Goal: Task Accomplishment & Management: Use online tool/utility

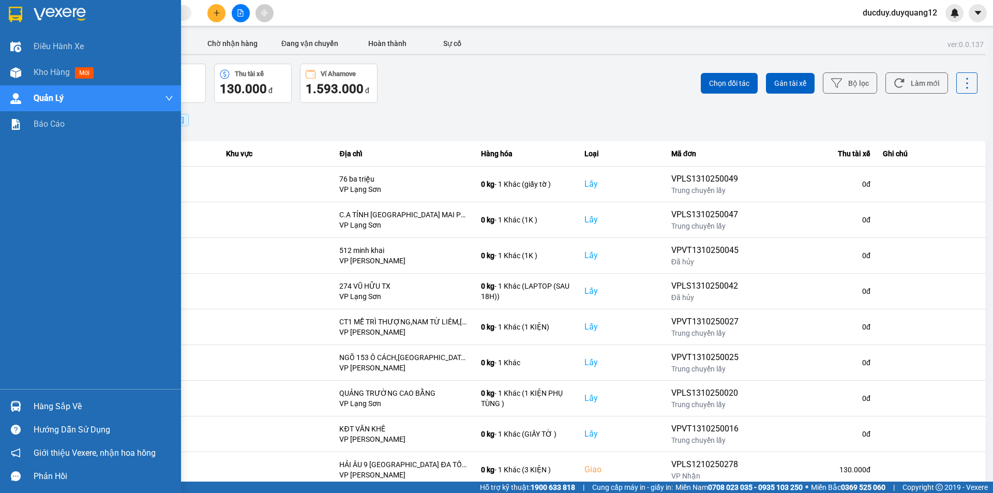
click at [56, 400] on div "Hàng sắp về" at bounding box center [104, 407] width 140 height 16
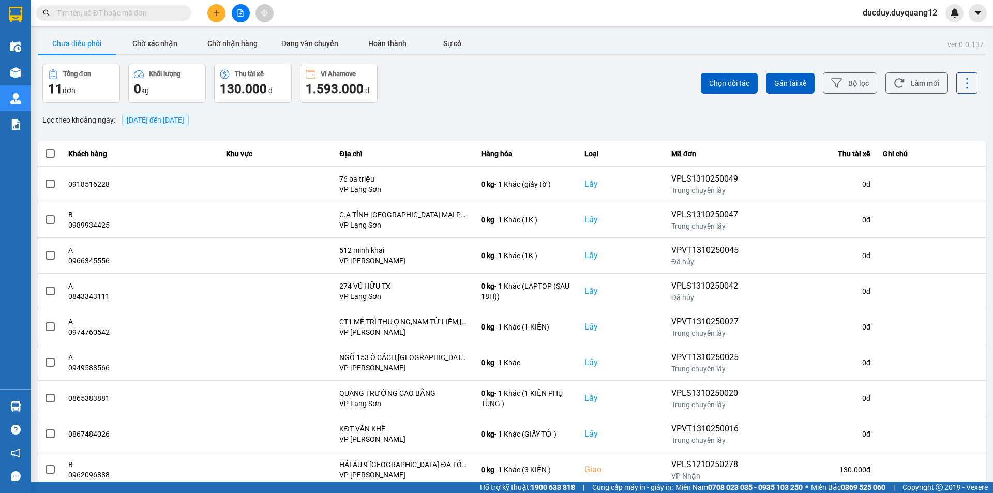
click at [496, 107] on section "Kết quả tìm kiếm ( 0 ) Bộ lọc No Data ducduy.duyquang12 Điều hành xe Kho hàng m…" at bounding box center [496, 246] width 993 height 493
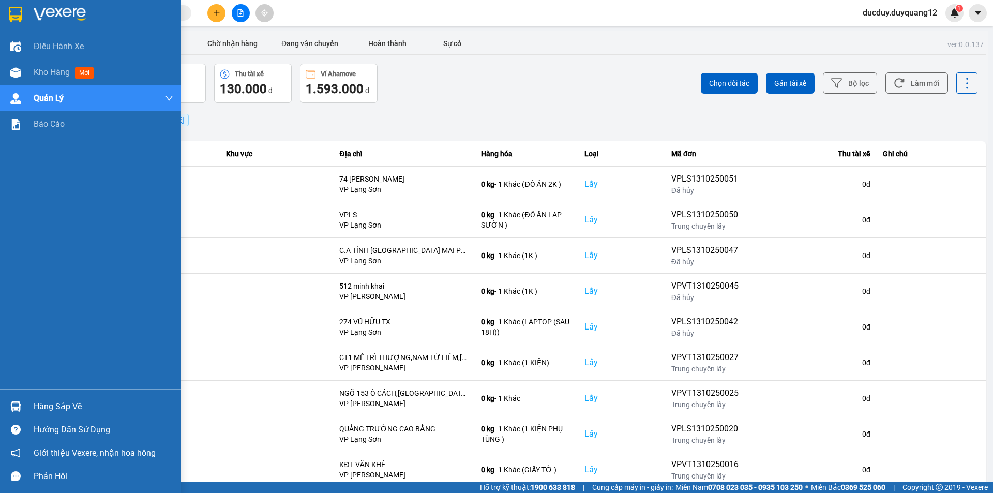
click at [42, 406] on div "Hàng sắp về" at bounding box center [104, 407] width 140 height 16
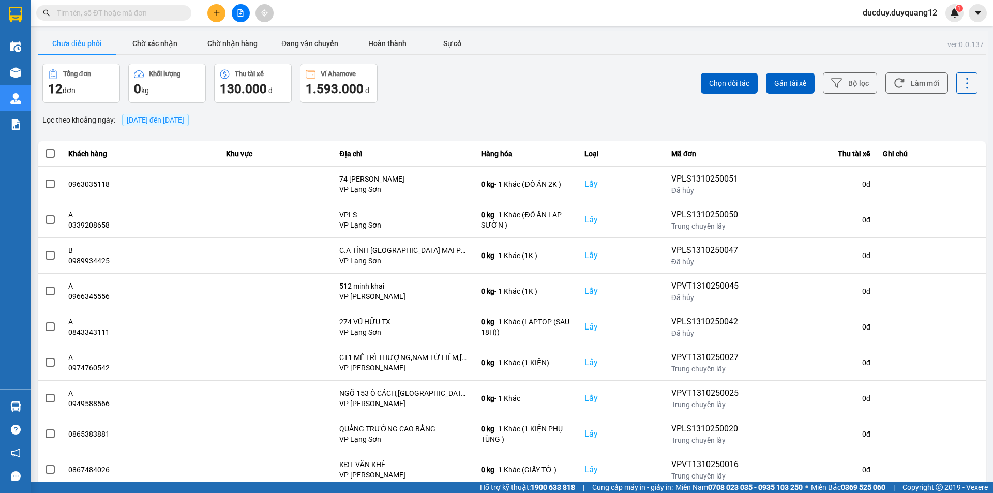
click at [551, 99] on section "Kết quả tìm kiếm ( 0 ) Bộ lọc No Data ducduy.duyquang12 1 Điều hành xe Kho hàng…" at bounding box center [496, 246] width 993 height 493
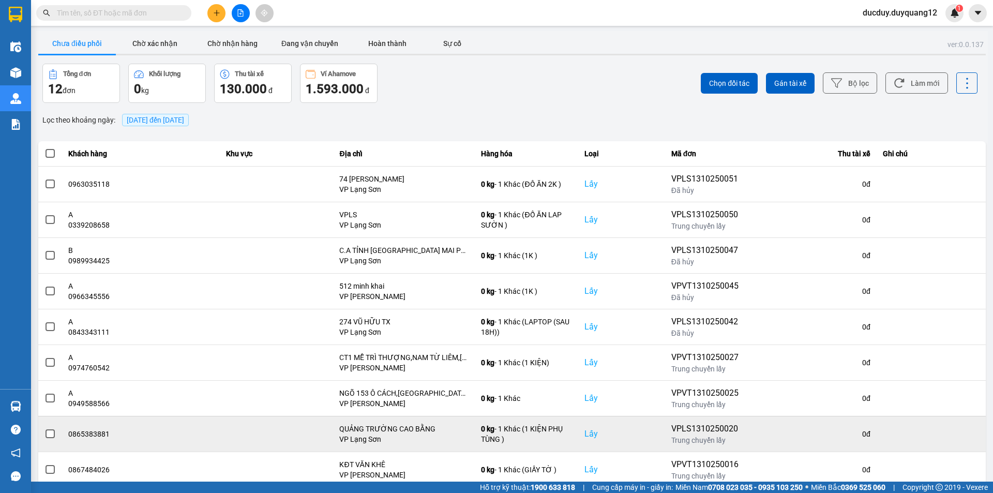
scroll to position [52, 0]
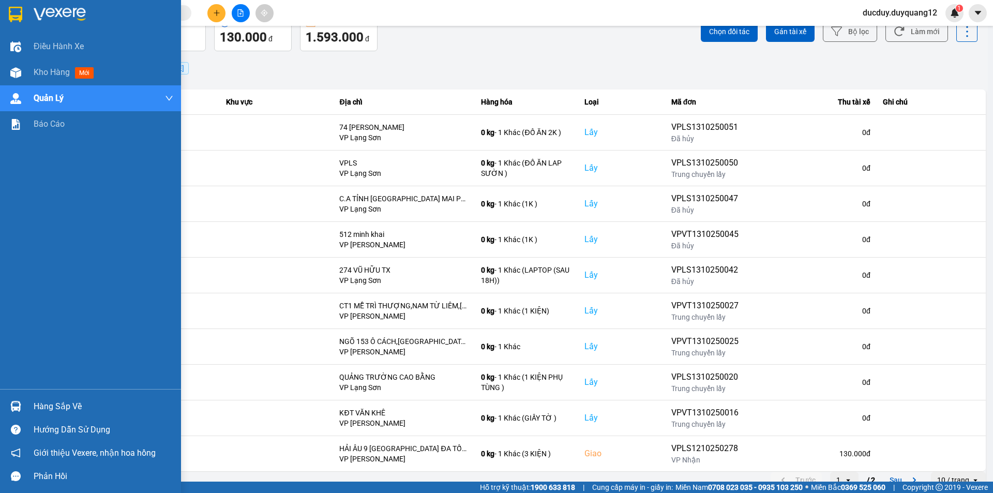
click at [42, 408] on div "Hàng sắp về" at bounding box center [104, 407] width 140 height 16
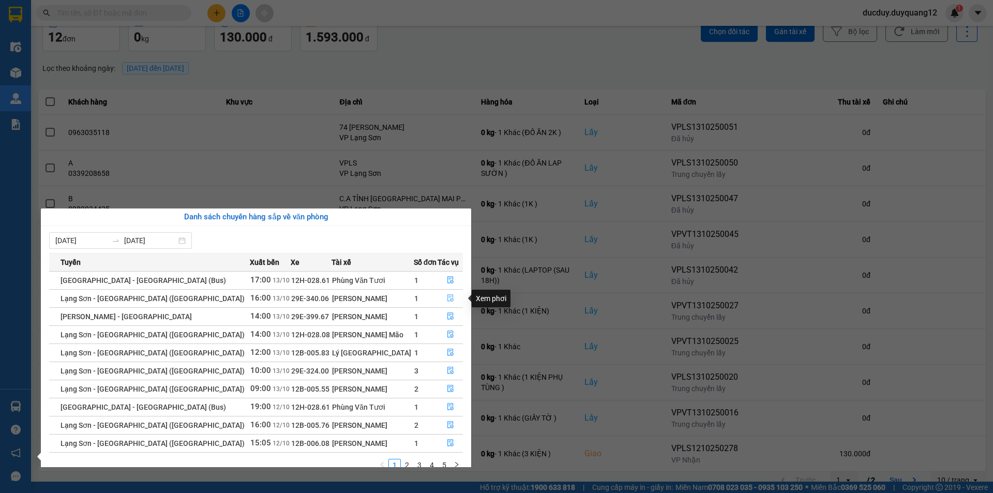
click at [447, 297] on icon "file-done" at bounding box center [450, 297] width 7 height 7
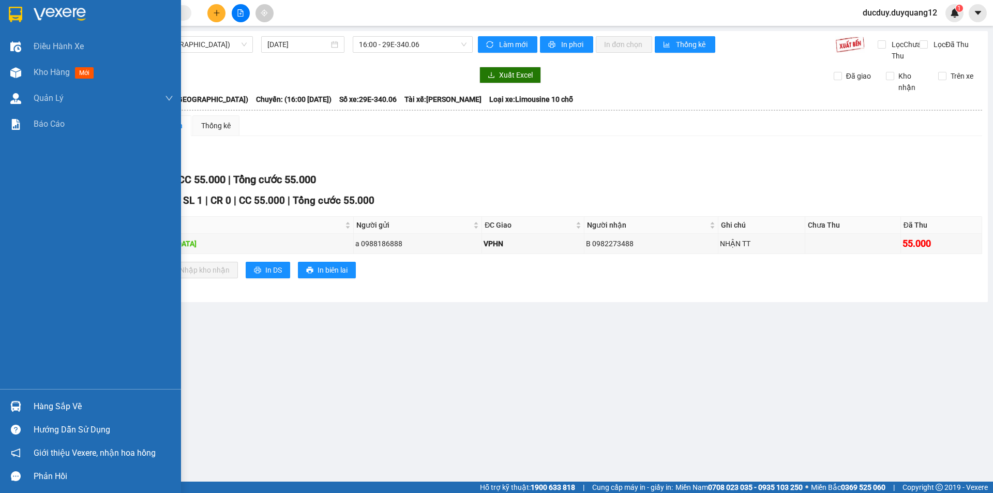
click at [59, 404] on div "Hàng sắp về" at bounding box center [104, 407] width 140 height 16
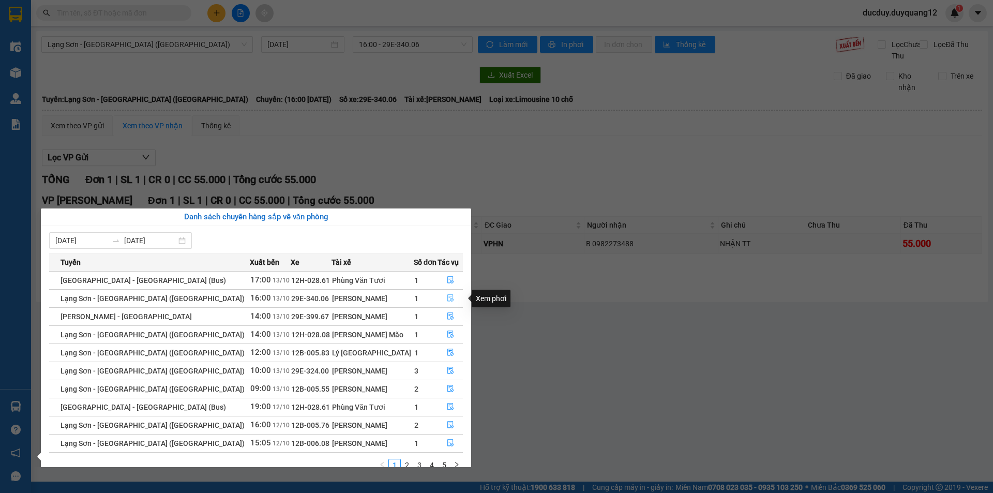
click at [447, 296] on icon "file-done" at bounding box center [450, 297] width 7 height 7
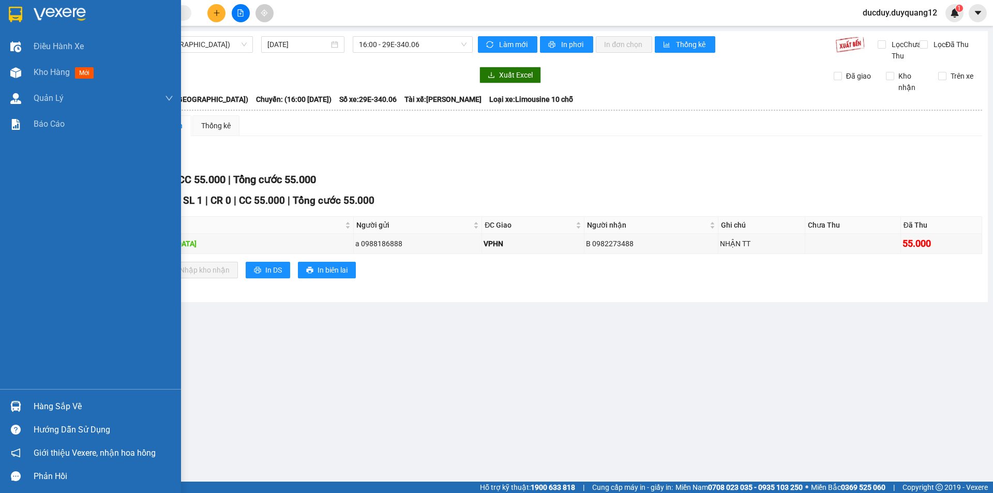
click at [47, 401] on div "Hàng sắp về" at bounding box center [104, 407] width 140 height 16
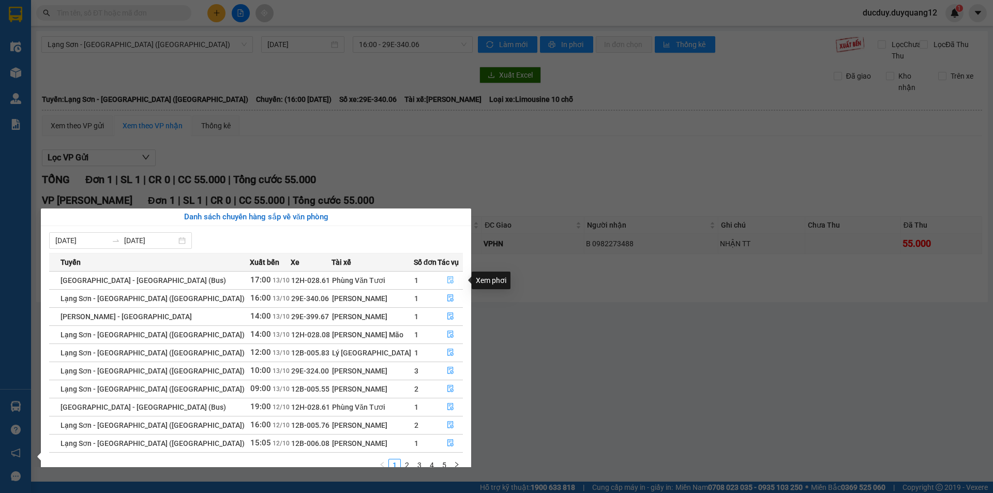
click at [447, 282] on icon "file-done" at bounding box center [450, 279] width 7 height 7
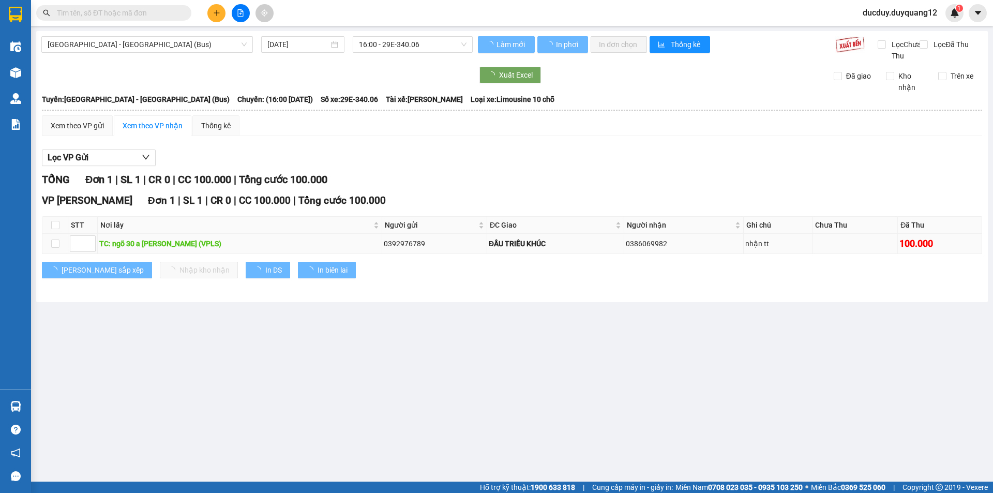
click at [646, 253] on tr "TC: ngõ 30 a lê hồng phong (VPLS) 0392976789 ĐẦU TRIỀU KHÚC 0386069982 nhận tt …" at bounding box center [512, 244] width 940 height 20
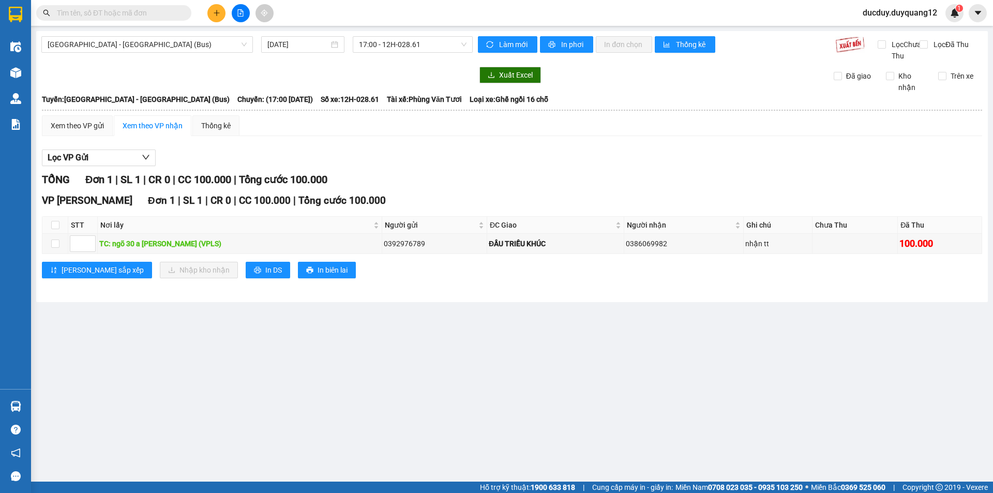
click at [491, 278] on div "Lưu sắp xếp Nhập kho nhận In DS In biên lai" at bounding box center [512, 270] width 940 height 17
drag, startPoint x: 451, startPoint y: 253, endPoint x: 682, endPoint y: 253, distance: 230.1
click at [682, 253] on tr "TC: ngõ 30 a lê hồng phong (VPLS) 0392976789 ĐẦU TRIỀU KHÚC 0386069982 nhận tt …" at bounding box center [512, 244] width 940 height 20
copy tr "ĐẦU TRIỀU KHÚC 0386069982"
click at [352, 364] on main "Lạng Sơn - Hà Nội (Bus) 13/10/2025 17:00 - 12H-028.61 Làm mới In phơi In đơn ch…" at bounding box center [496, 240] width 993 height 481
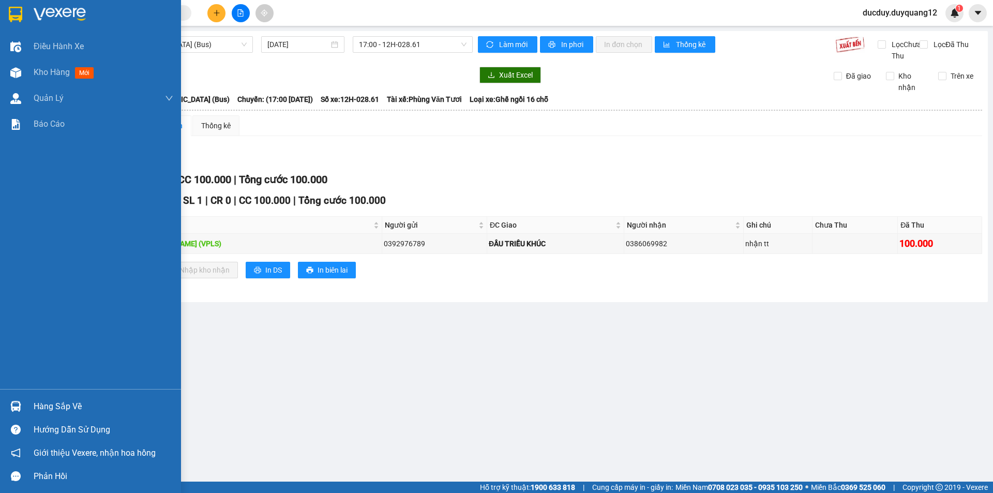
click at [51, 405] on div "Hàng sắp về" at bounding box center [104, 407] width 140 height 16
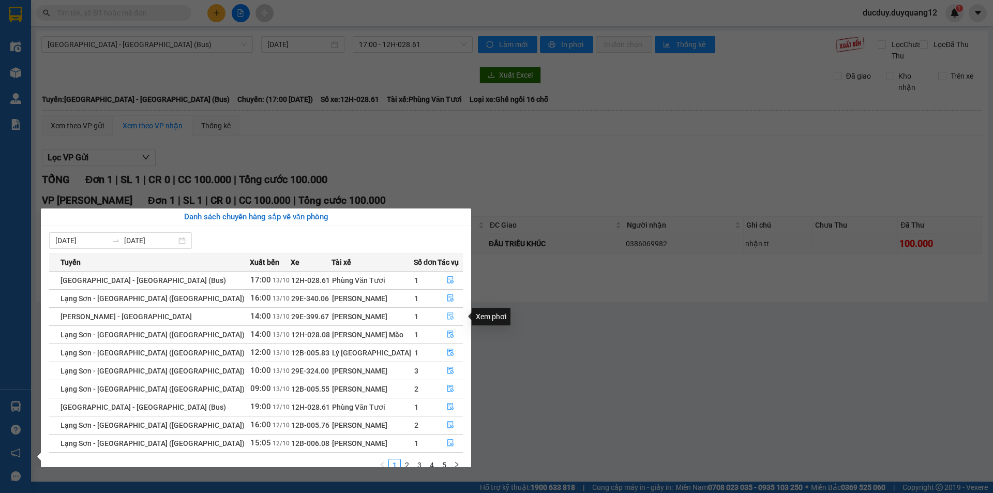
click at [448, 317] on icon "file-done" at bounding box center [450, 315] width 7 height 7
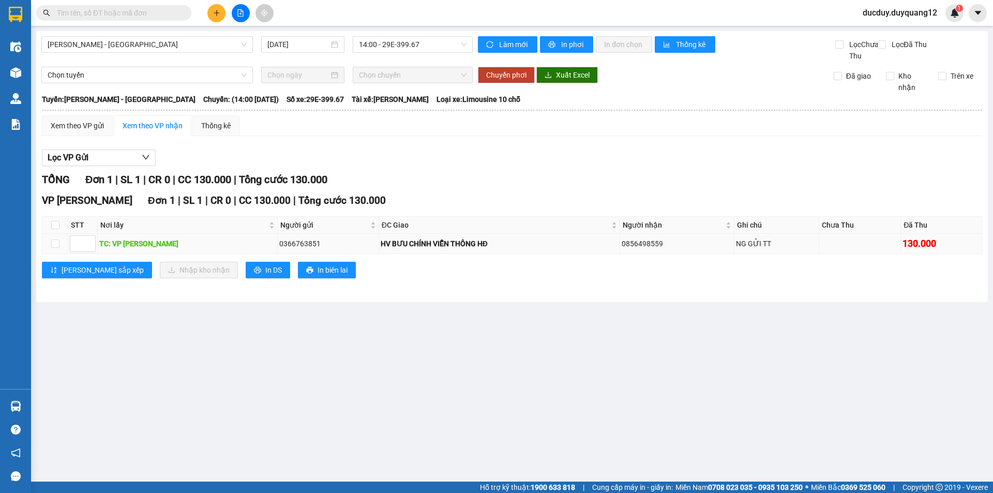
drag, startPoint x: 373, startPoint y: 255, endPoint x: 685, endPoint y: 259, distance: 311.9
click at [688, 254] on tr "TC: VP CAO BẰNG 0366763851 HV BƯU CHÍNH VIỄN THÔNG HĐ 0856498559 NG GỬI TT 130.…" at bounding box center [512, 244] width 940 height 20
copy tr "HV BƯU CHÍNH VIỄN THÔNG HĐ 0856498559"
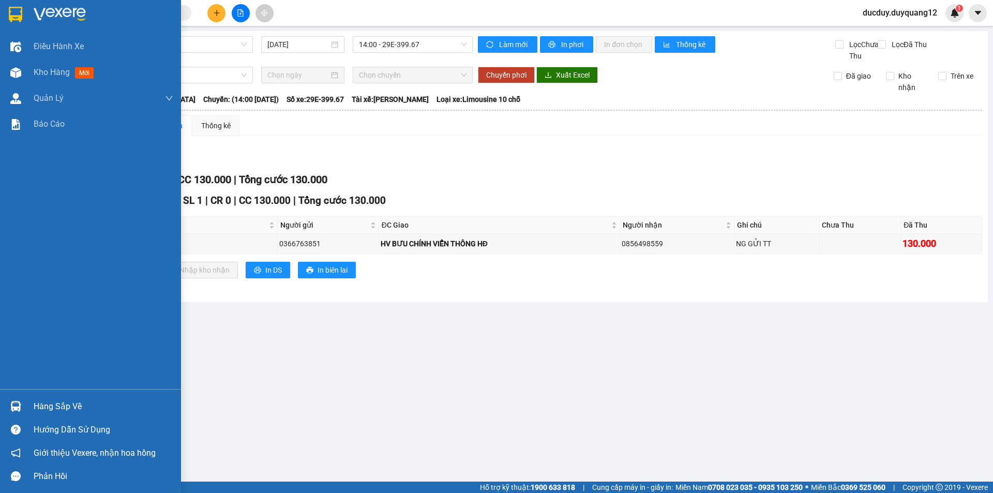
click at [59, 396] on div "Hàng sắp về" at bounding box center [90, 406] width 181 height 23
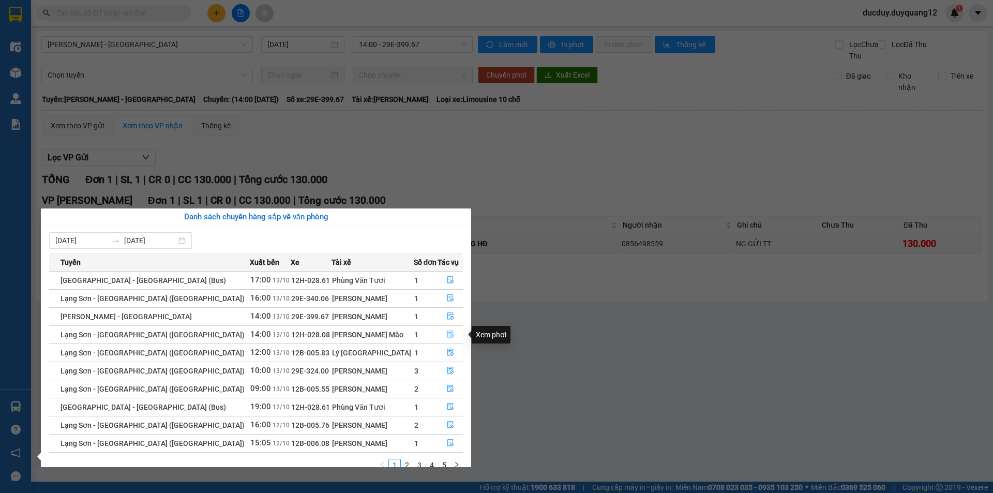
click at [447, 332] on icon "file-done" at bounding box center [450, 334] width 6 height 7
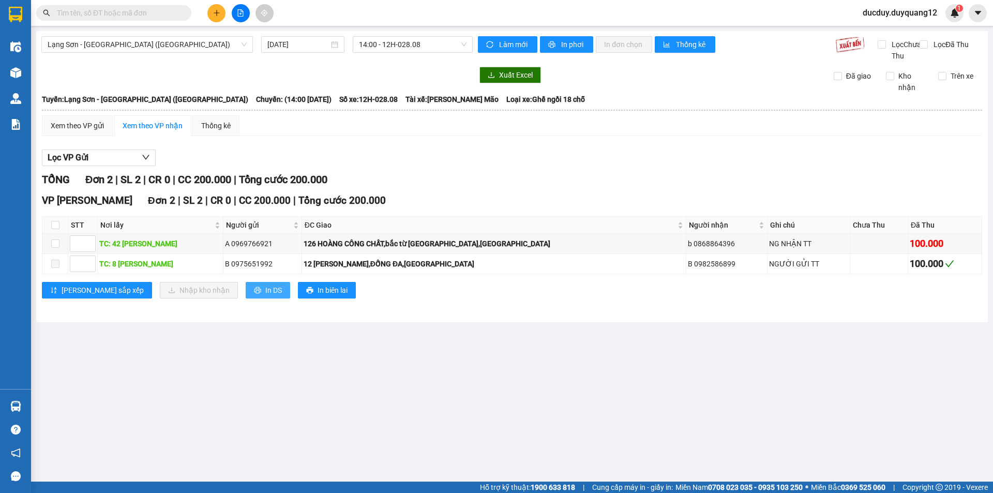
click at [265, 296] on span "In DS" at bounding box center [273, 289] width 17 height 11
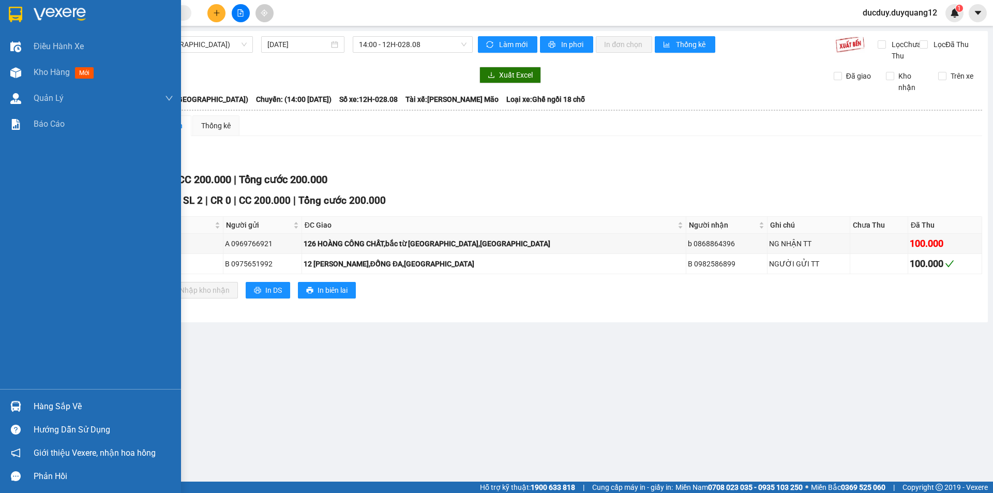
click at [37, 405] on div "Hàng sắp về" at bounding box center [104, 407] width 140 height 16
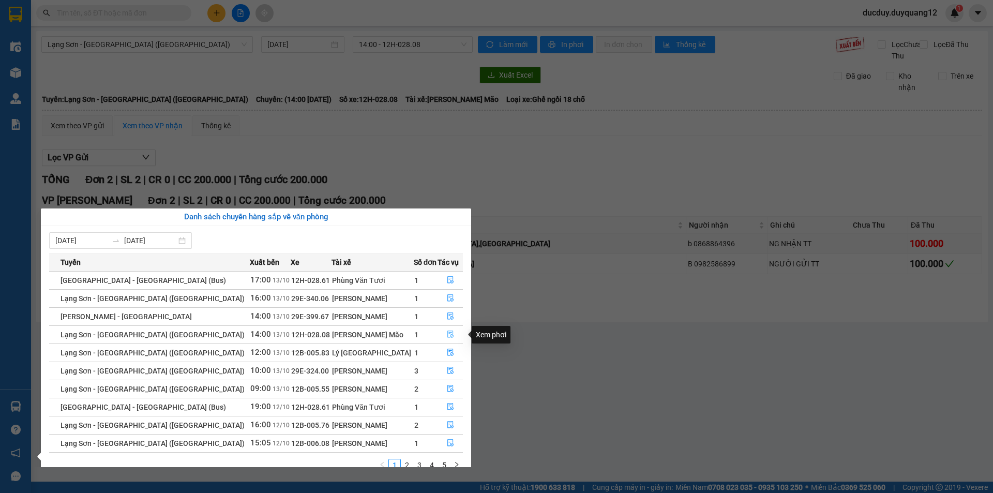
click at [447, 332] on icon "file-done" at bounding box center [450, 333] width 7 height 7
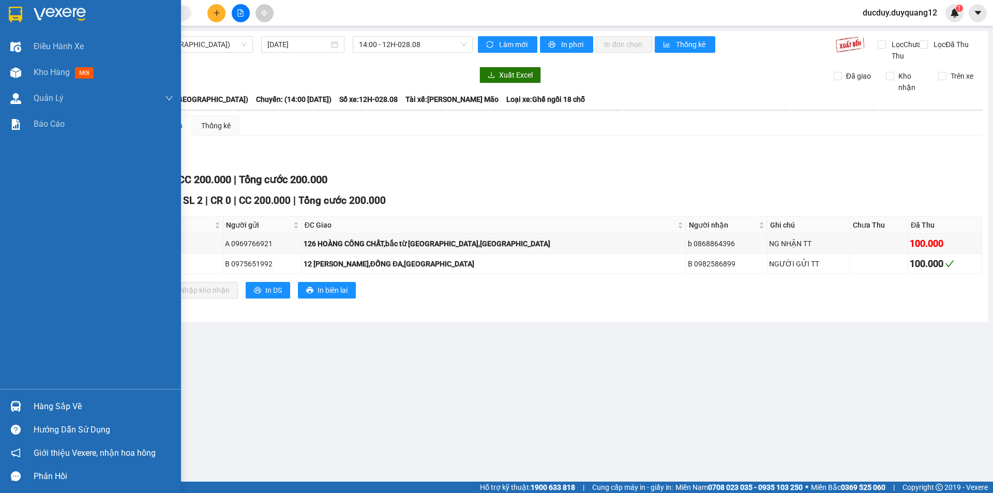
click at [50, 398] on div "Hàng sắp về" at bounding box center [90, 406] width 181 height 23
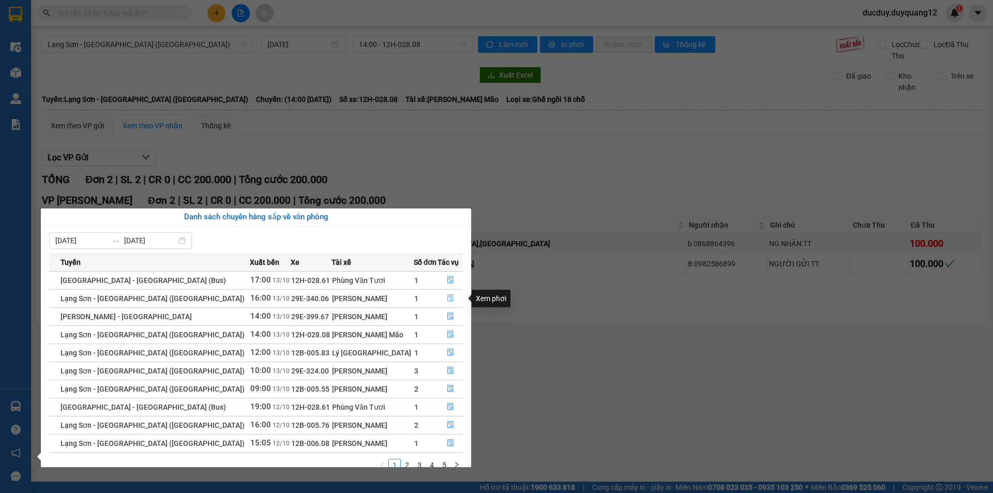
click at [447, 295] on icon "file-done" at bounding box center [450, 297] width 7 height 7
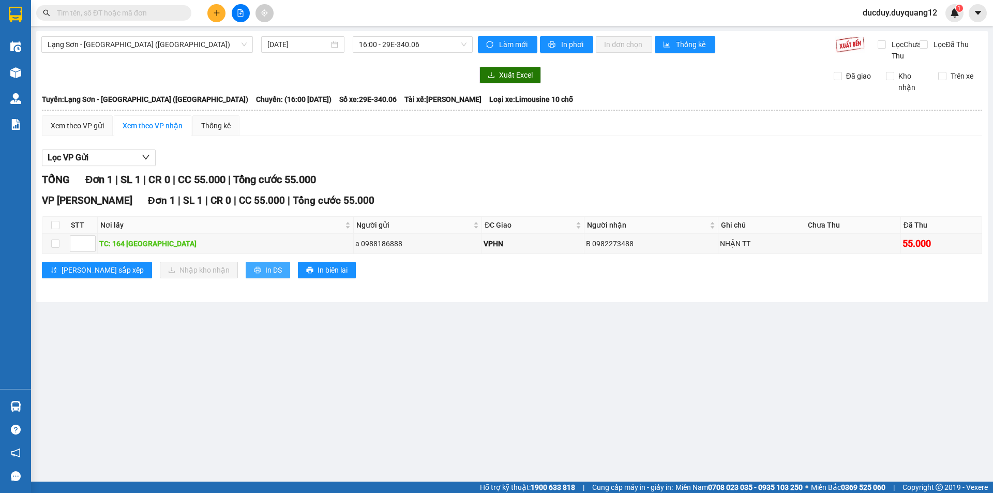
click at [265, 276] on span "In DS" at bounding box center [273, 269] width 17 height 11
click at [246, 275] on button "In DS" at bounding box center [268, 270] width 44 height 17
click at [265, 276] on span "In DS" at bounding box center [273, 269] width 17 height 11
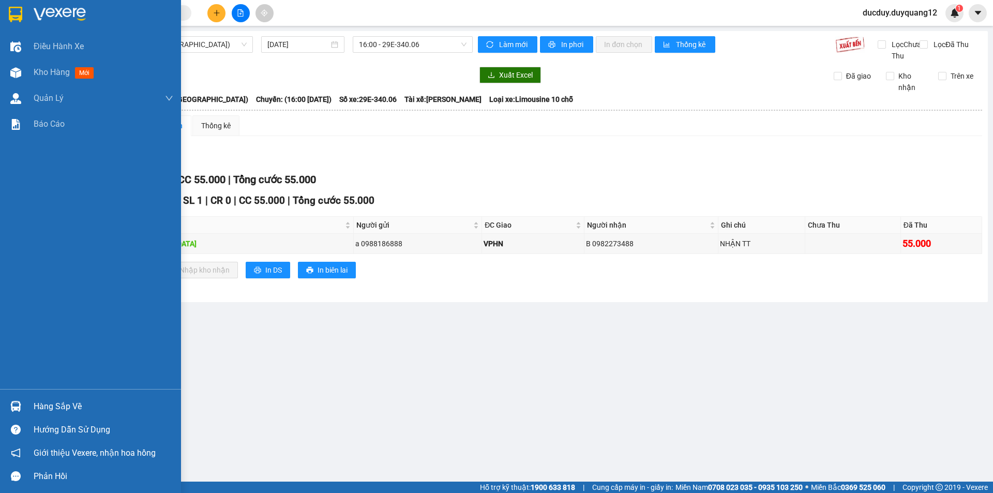
click at [68, 409] on div "Hàng sắp về" at bounding box center [104, 407] width 140 height 16
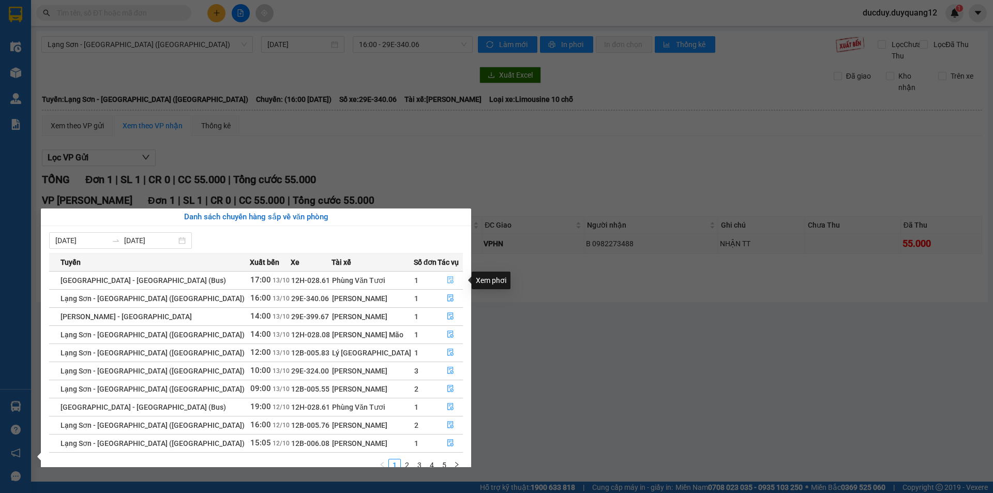
click at [448, 280] on icon "file-done" at bounding box center [450, 279] width 7 height 7
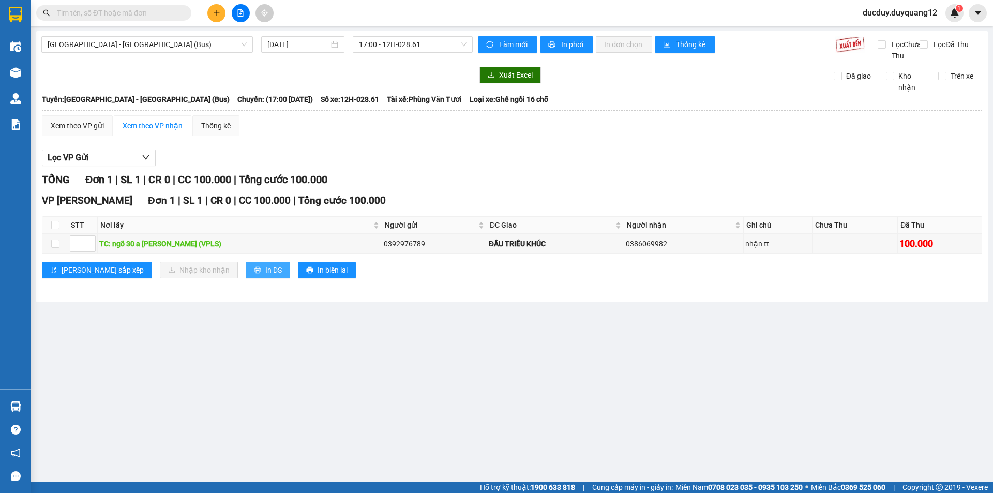
click at [246, 278] on button "In DS" at bounding box center [268, 270] width 44 height 17
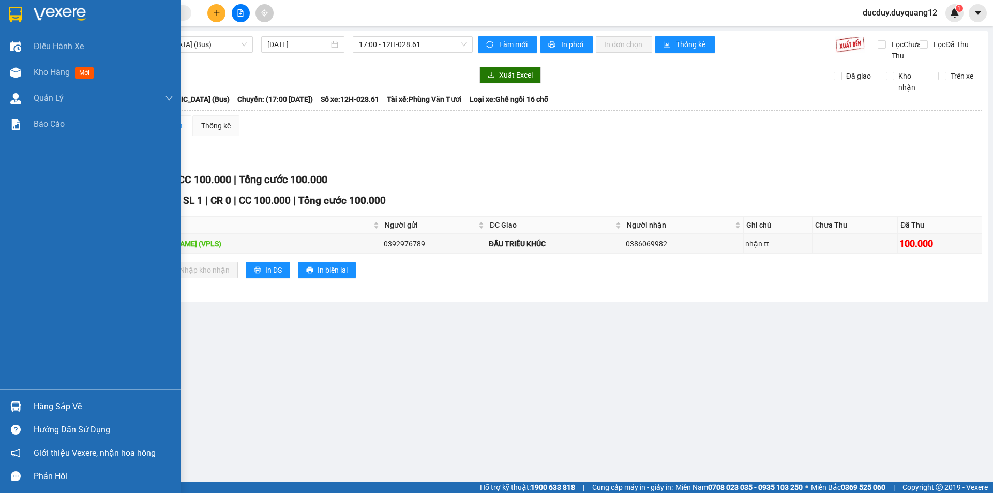
click at [71, 404] on div "Hàng sắp về" at bounding box center [104, 407] width 140 height 16
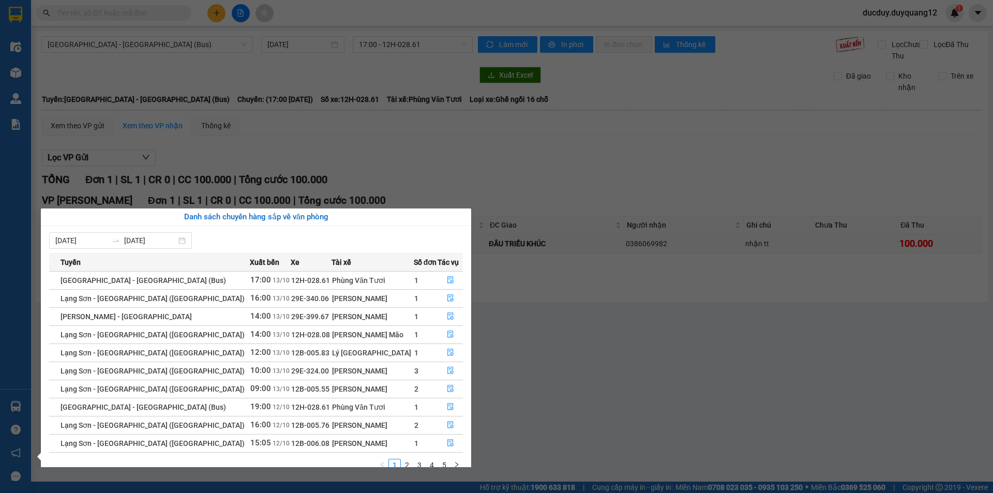
click at [557, 197] on section "Kết quả tìm kiếm ( 0 ) Bộ lọc No Data ducduy.duyquang12 1 Điều hành xe Kho hàng…" at bounding box center [496, 246] width 993 height 493
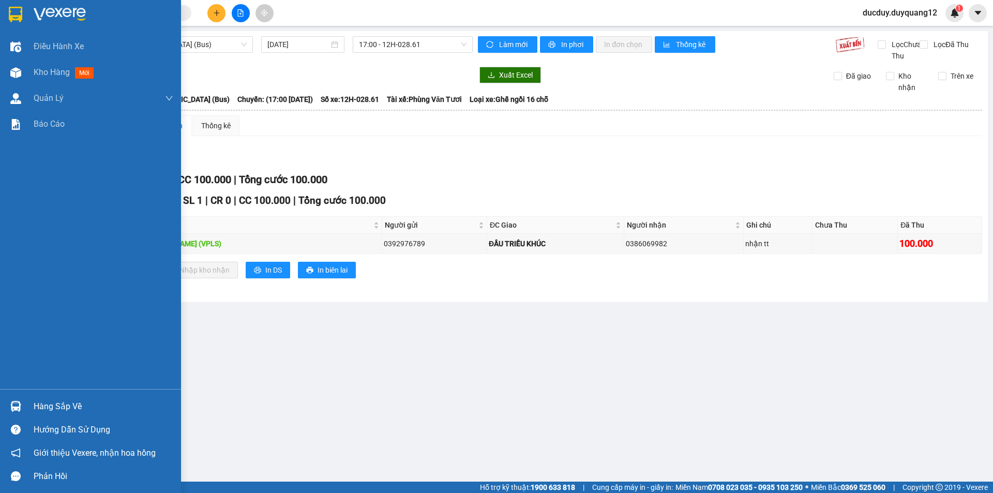
click at [53, 389] on div "Điều hành xe Kho hàng mới Quản Lý Quản lý chuyến Quản lý khách hàng mới Quản lý…" at bounding box center [90, 246] width 181 height 493
click at [51, 397] on div "Hàng sắp về" at bounding box center [90, 406] width 181 height 23
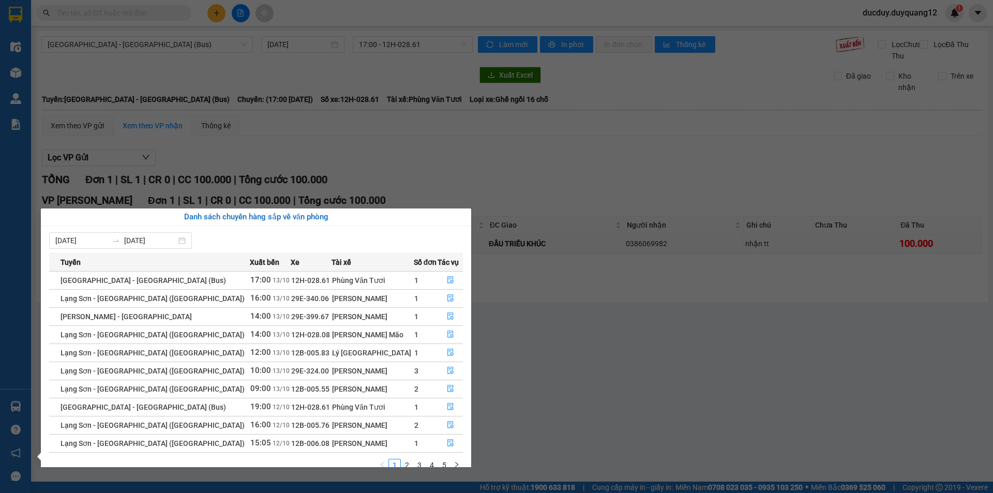
click at [472, 148] on section "Kết quả tìm kiếm ( 0 ) Bộ lọc No Data ducduy.duyquang12 1 Điều hành xe Kho hàng…" at bounding box center [496, 246] width 993 height 493
